Goal: Ask a question

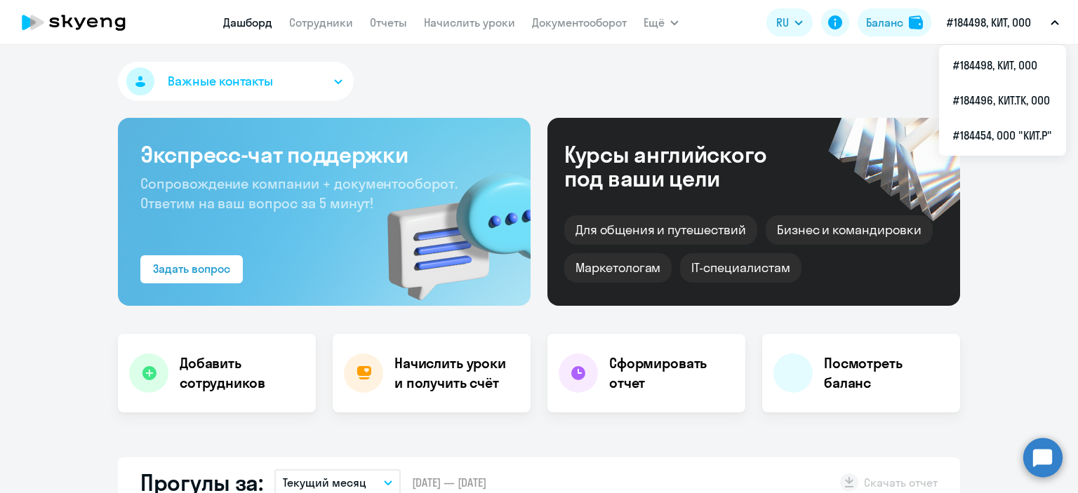
select select "30"
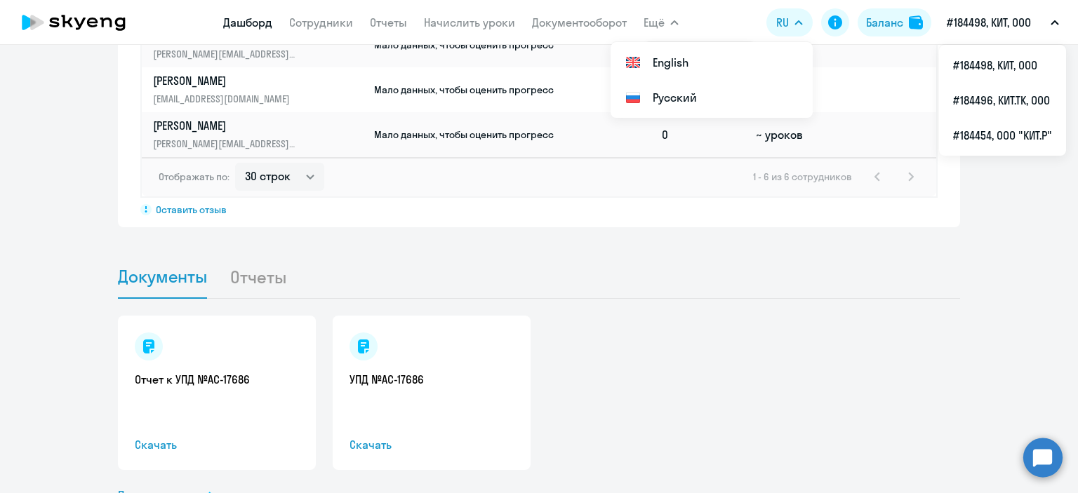
scroll to position [1246, 0]
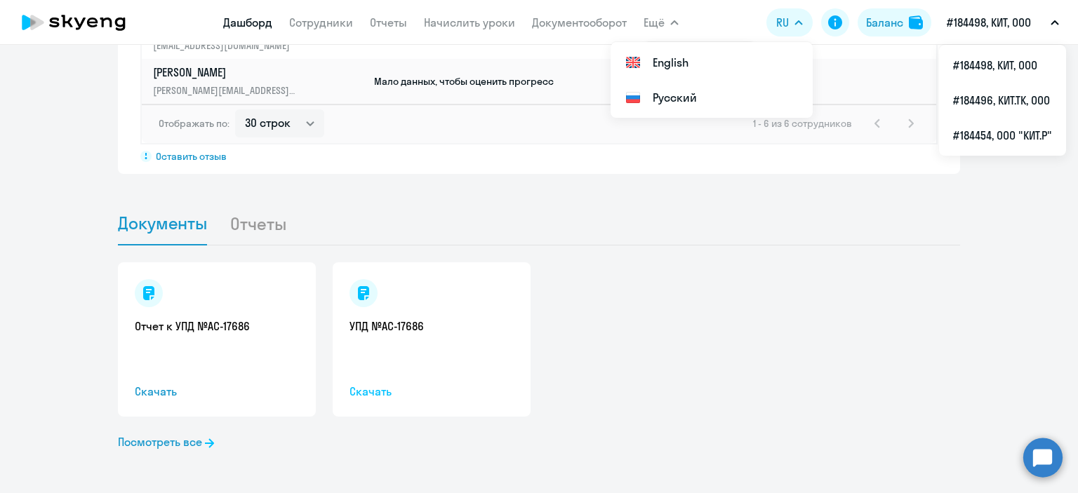
click at [373, 392] on span "Скачать" at bounding box center [431, 391] width 164 height 17
click at [354, 389] on span "Скачать" at bounding box center [431, 391] width 164 height 17
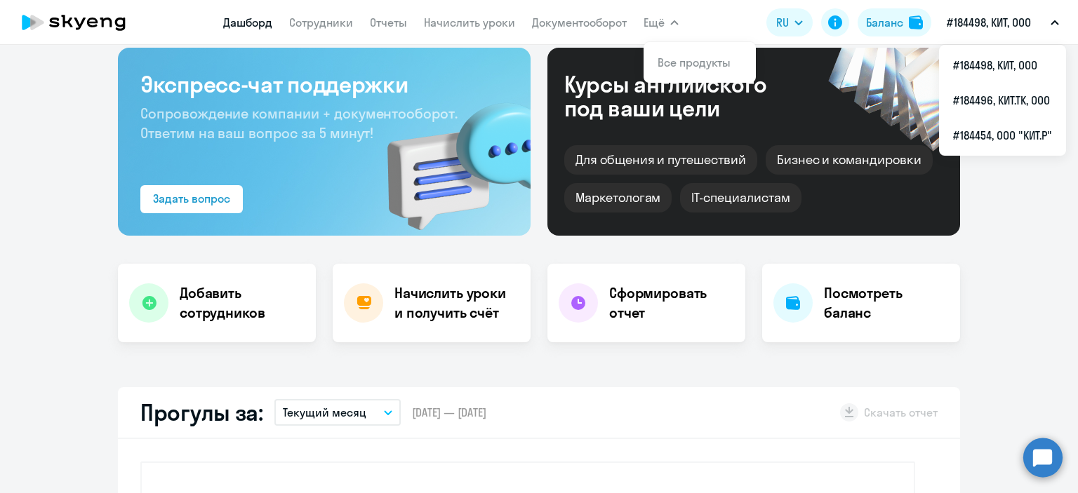
scroll to position [0, 0]
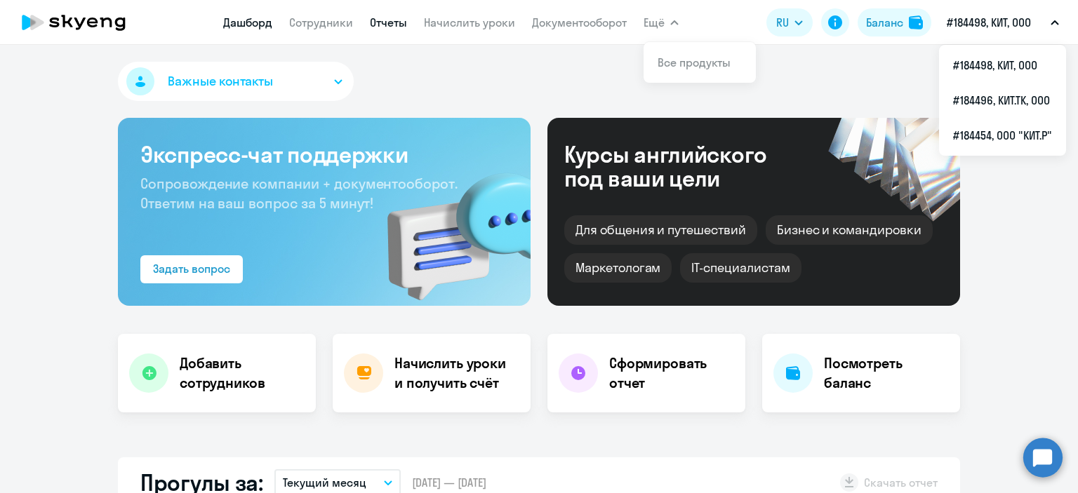
click at [370, 19] on link "Отчеты" at bounding box center [388, 22] width 37 height 14
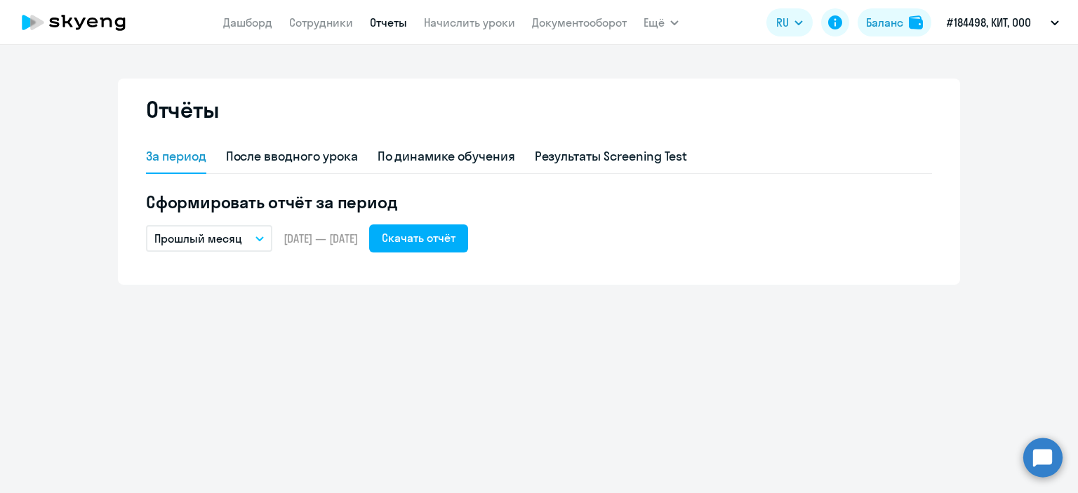
click at [255, 235] on button "Прошлый месяц" at bounding box center [209, 238] width 126 height 27
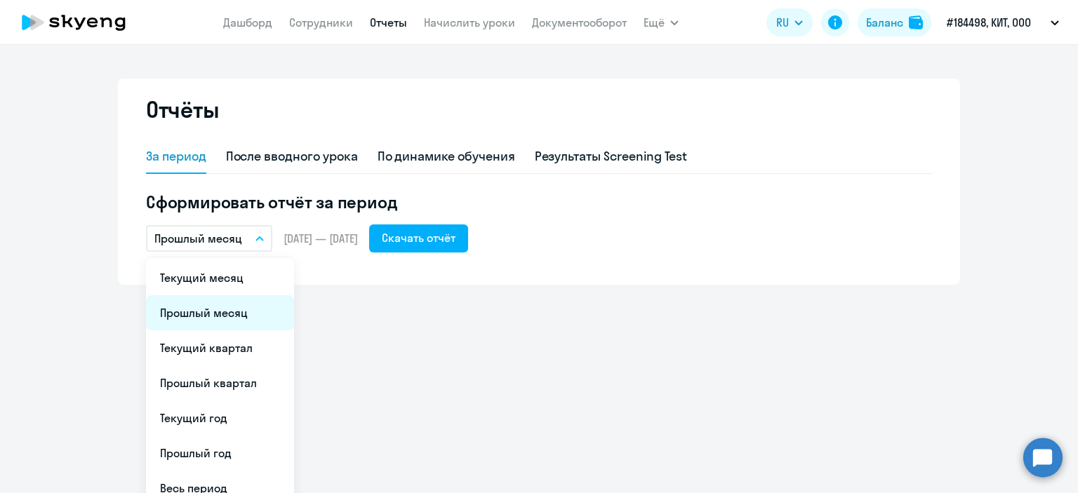
click at [234, 317] on li "Прошлый месяц" at bounding box center [220, 312] width 148 height 35
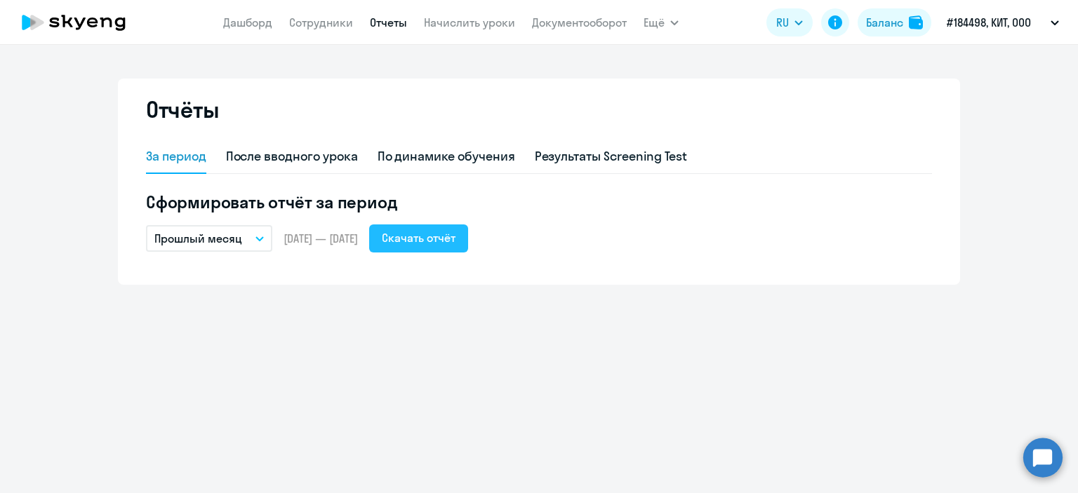
click at [455, 241] on div "Скачать отчёт" at bounding box center [419, 237] width 74 height 17
click at [563, 25] on link "Документооборот" at bounding box center [579, 22] width 95 height 14
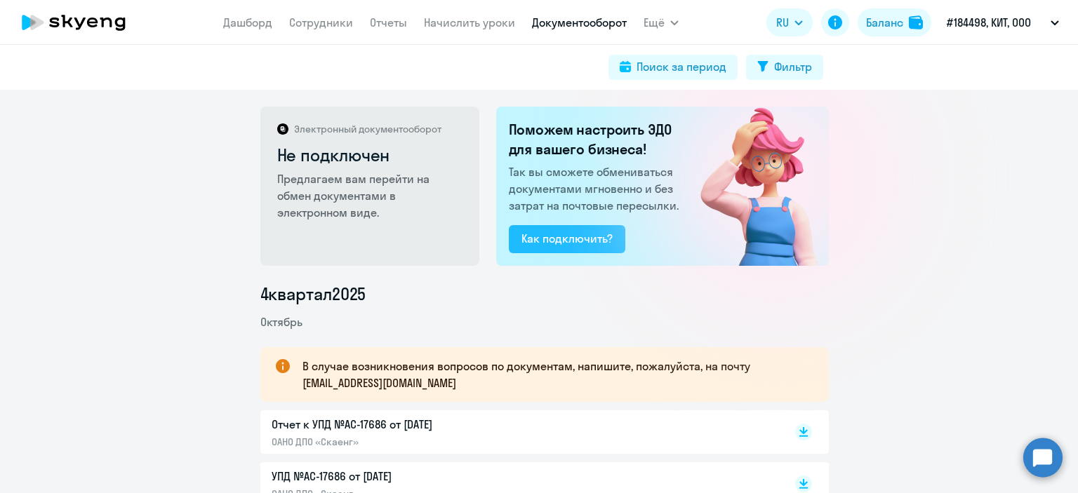
click at [555, 239] on div "Как подключить?" at bounding box center [566, 238] width 91 height 17
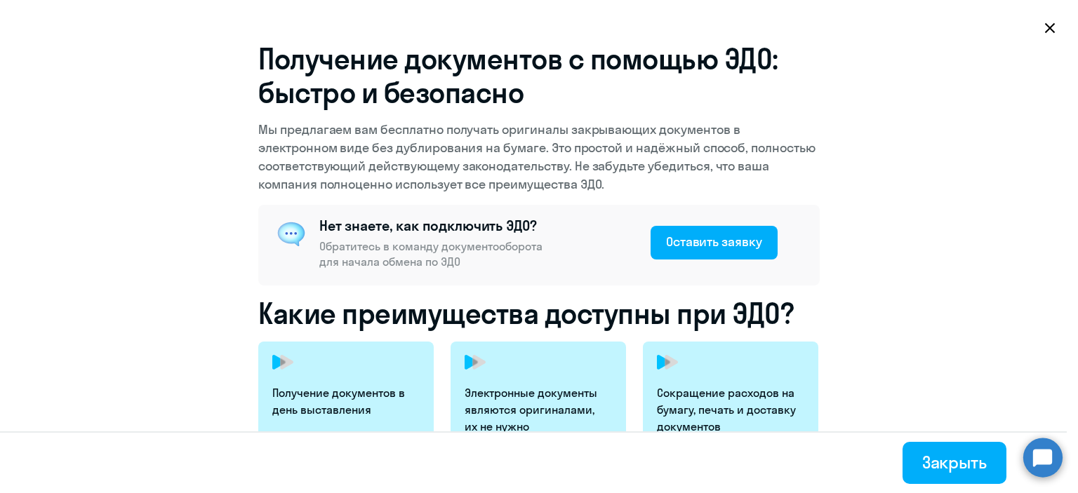
select select "30"
click at [1035, 457] on circle at bounding box center [1042, 457] width 39 height 39
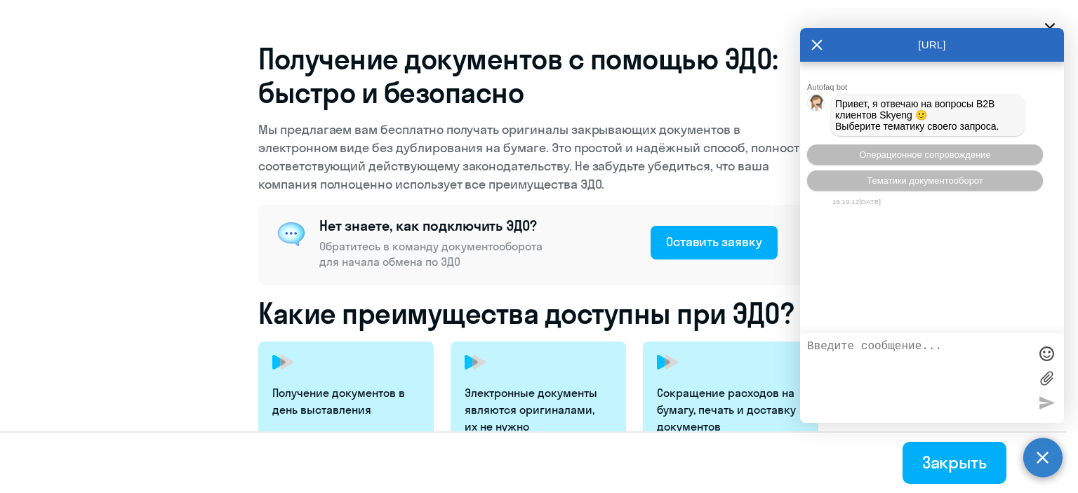
click at [817, 43] on icon at bounding box center [816, 45] width 11 height 34
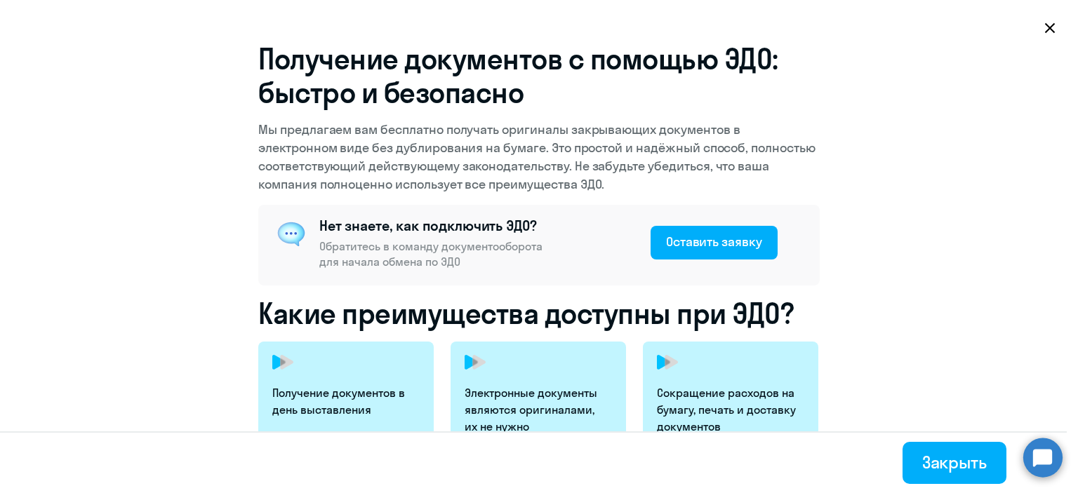
click at [1052, 30] on icon at bounding box center [1050, 28] width 10 height 10
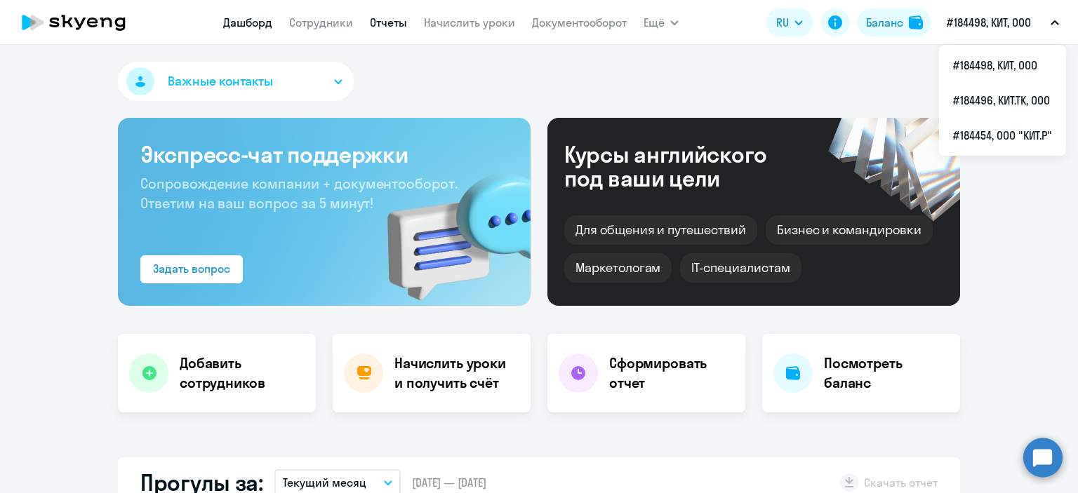
click at [370, 24] on link "Отчеты" at bounding box center [388, 22] width 37 height 14
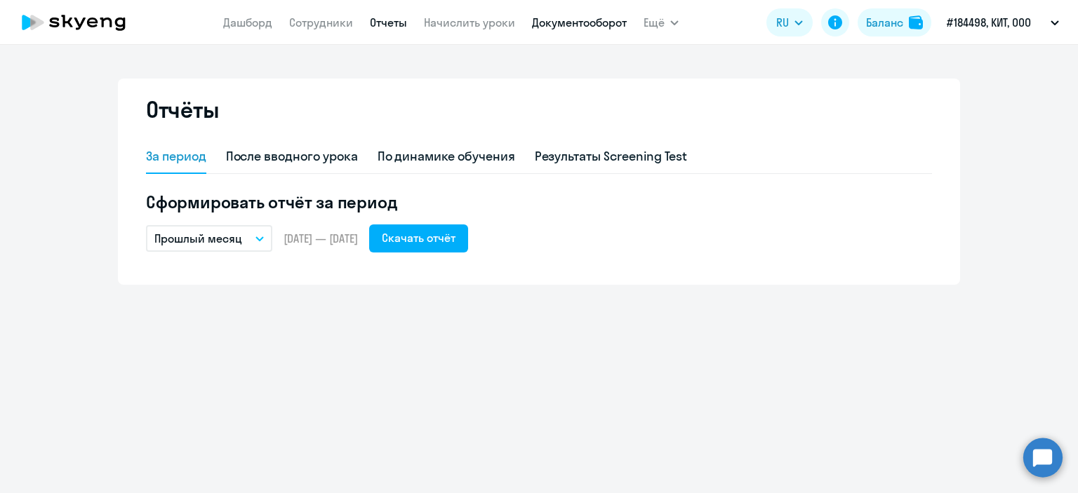
click at [570, 20] on link "Документооборот" at bounding box center [579, 22] width 95 height 14
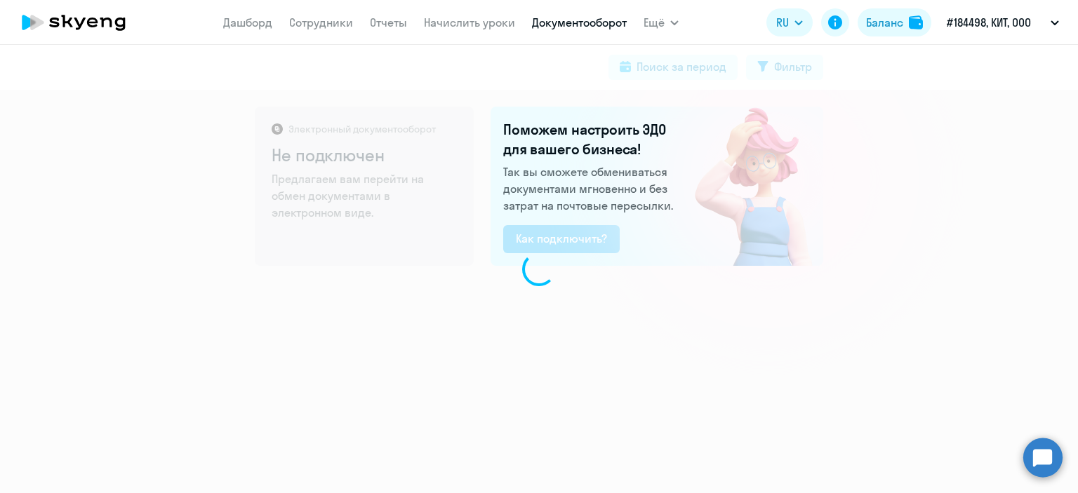
click at [1050, 453] on circle at bounding box center [1042, 457] width 39 height 39
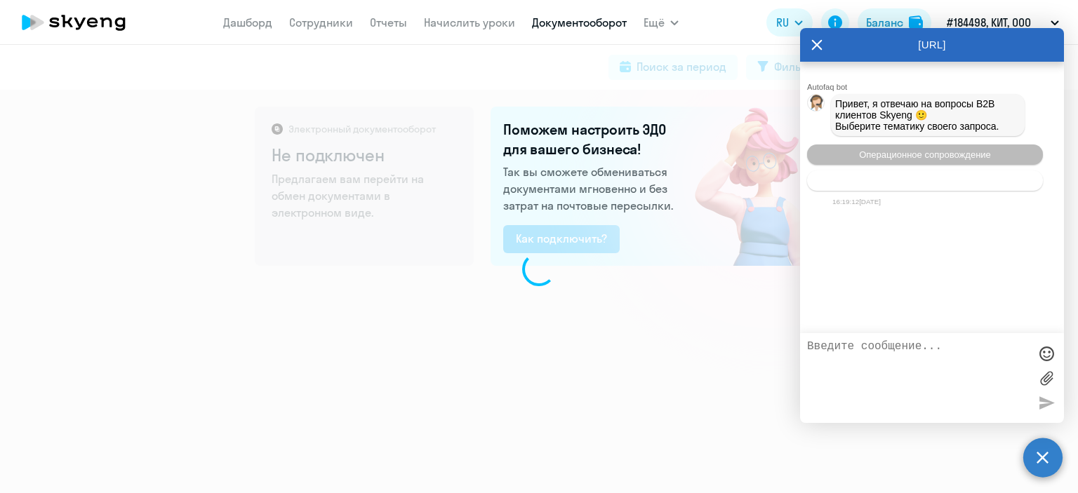
click at [907, 186] on span "Тематики документооборот" at bounding box center [925, 180] width 116 height 11
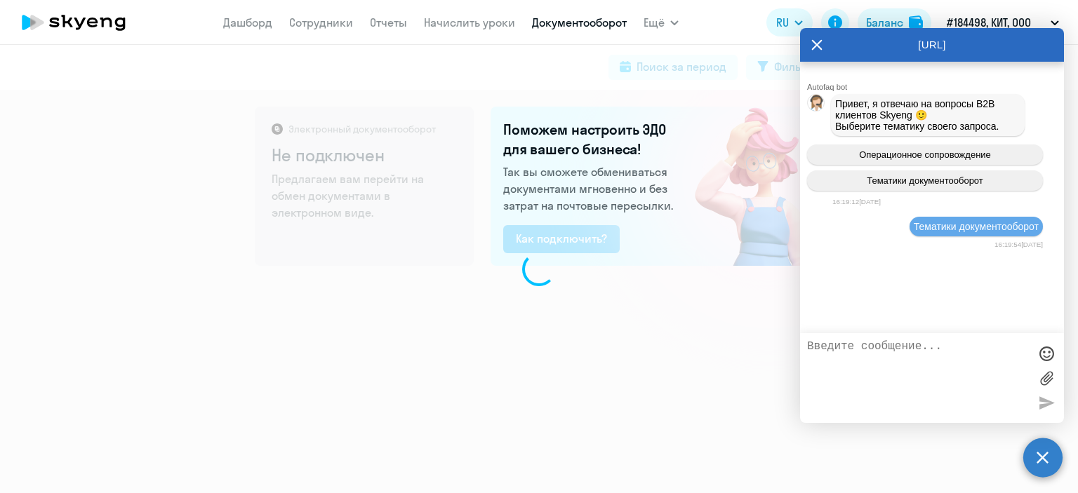
scroll to position [41, 0]
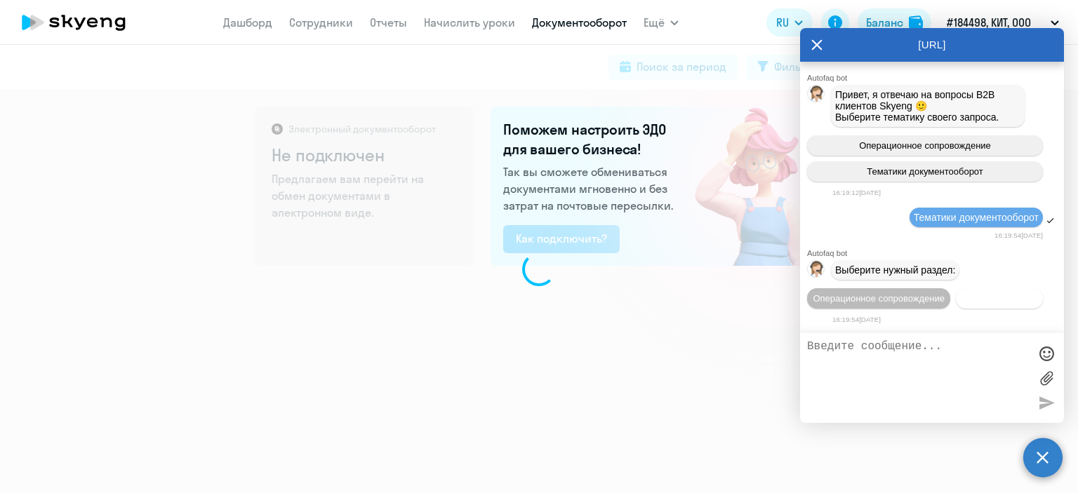
click at [962, 297] on span "Документооборот" at bounding box center [999, 298] width 75 height 11
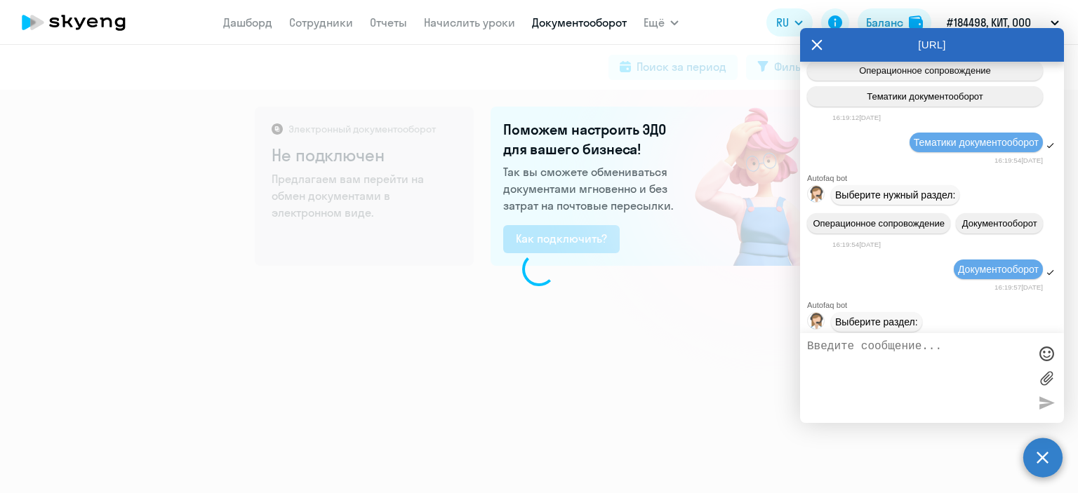
scroll to position [273, 0]
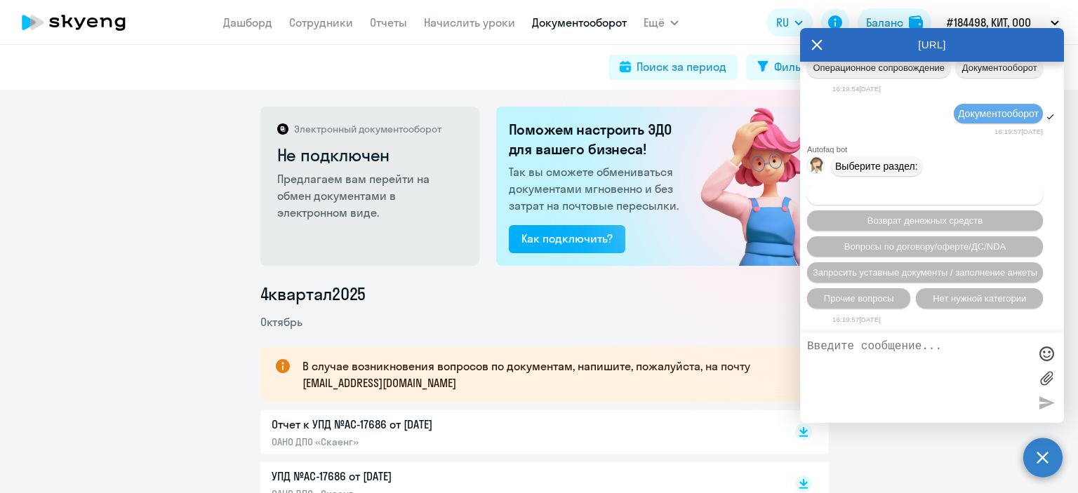
click at [952, 196] on span "Вопросы по оформлению бух.документов" at bounding box center [925, 194] width 178 height 11
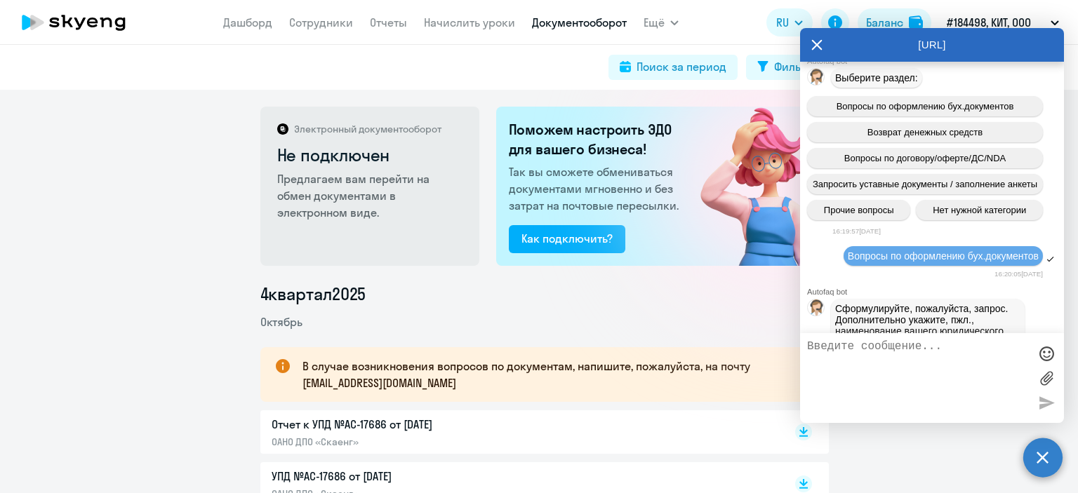
scroll to position [453, 0]
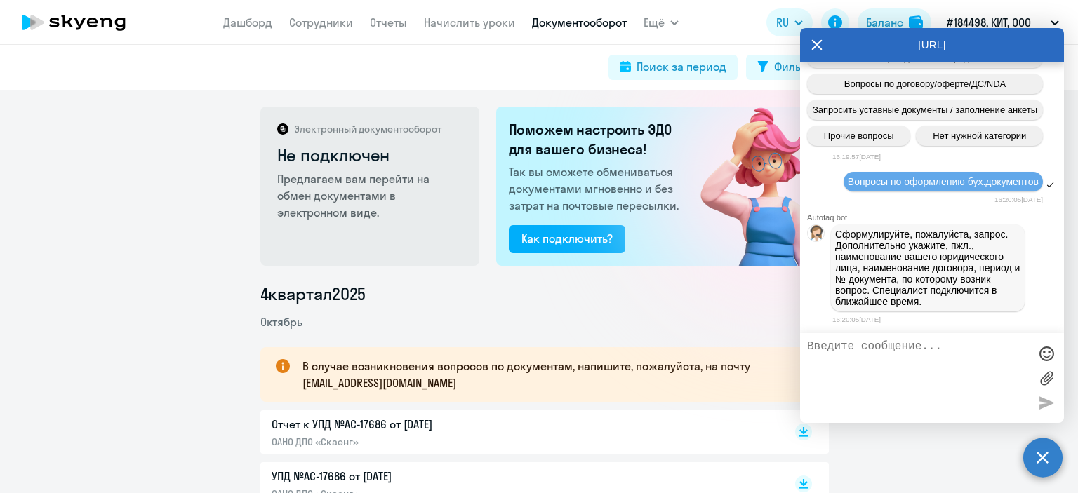
click at [834, 356] on textarea at bounding box center [918, 378] width 222 height 76
type textarea "L"
click at [990, 346] on textarea "Добрый день! ООО КИТ, ИНН" at bounding box center [918, 378] width 222 height 76
paste textarea "6674301774"
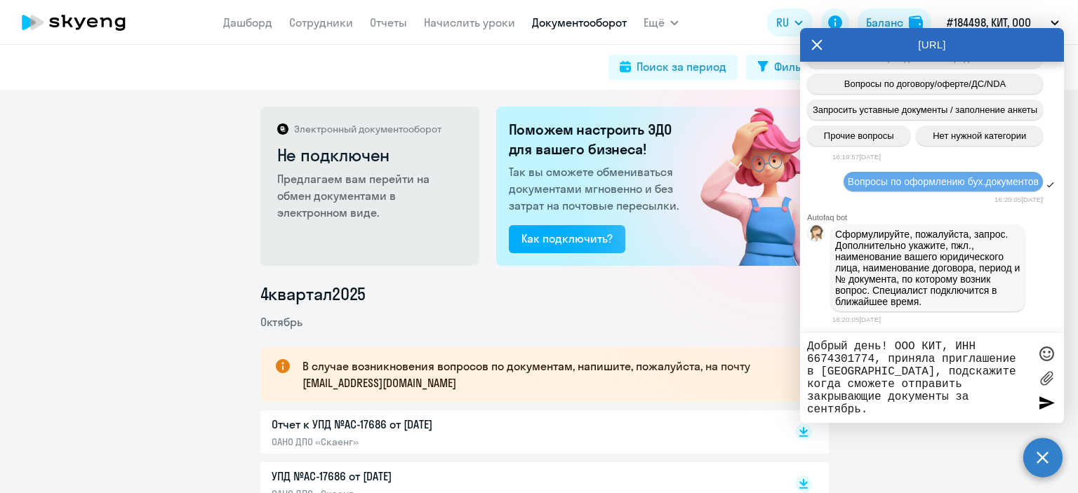
type textarea "Добрый день! ООО КИТ, ИНН 6674301774, приняла приглашение в Диадоке, подскажите…"
click at [1044, 406] on div at bounding box center [1046, 402] width 21 height 21
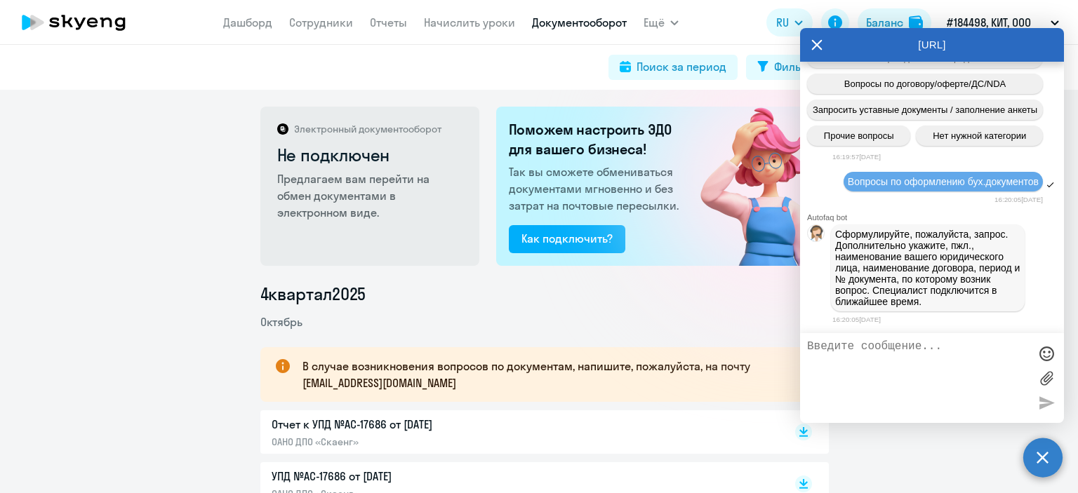
scroll to position [544, 0]
